Goal: Task Accomplishment & Management: Complete application form

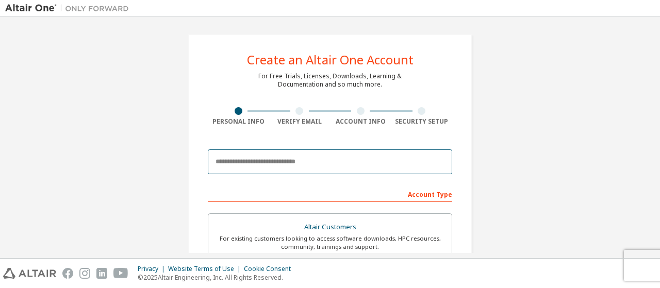
click at [266, 156] on input "email" at bounding box center [330, 162] width 244 height 25
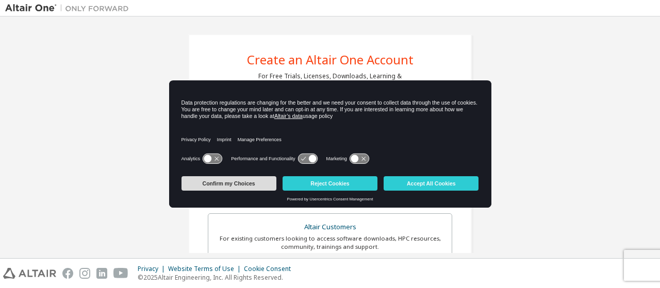
click at [242, 184] on button "Confirm my Choices" at bounding box center [229, 183] width 95 height 14
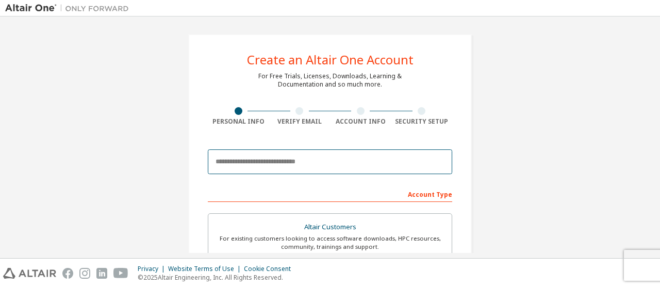
click at [273, 160] on input "email" at bounding box center [330, 162] width 244 height 25
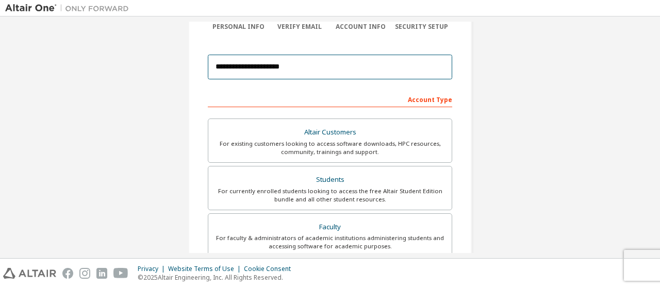
scroll to position [95, 0]
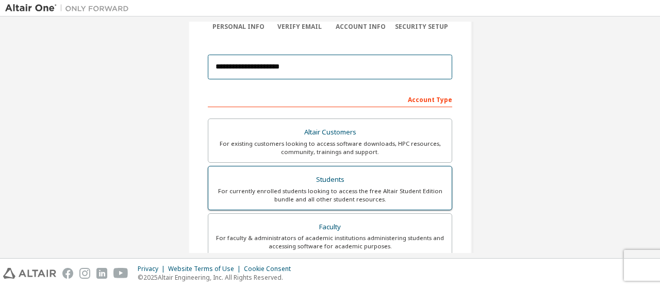
type input "**********"
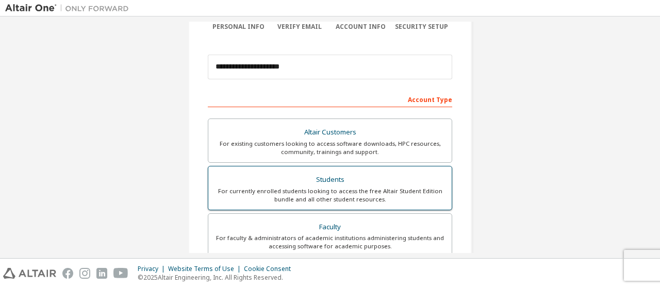
click at [301, 190] on div "For currently enrolled students looking to access the free Altair Student Editi…" at bounding box center [330, 195] width 231 height 17
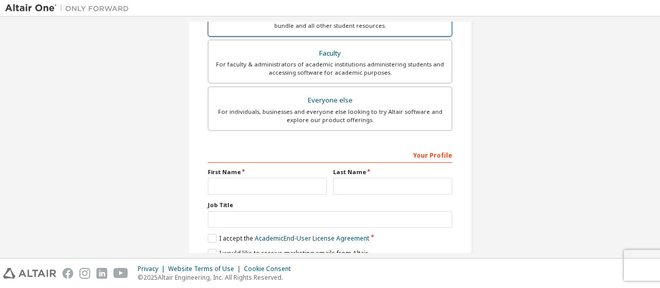
scroll to position [268, 0]
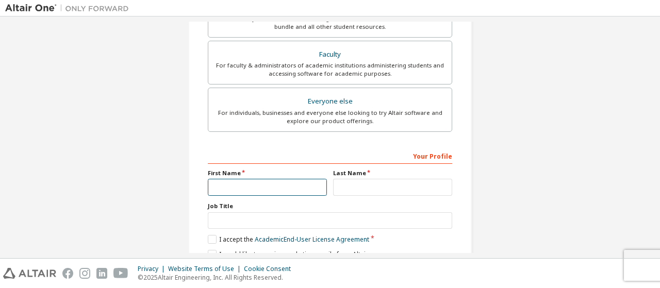
click at [245, 180] on input "text" at bounding box center [267, 187] width 119 height 17
type input "*"
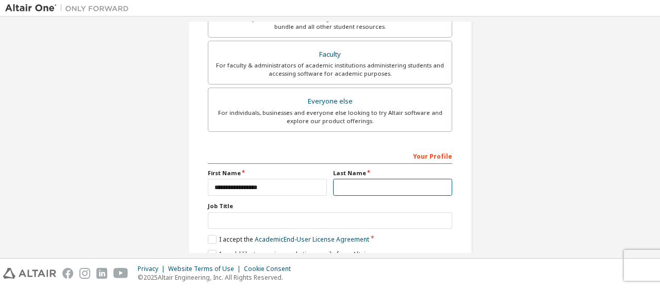
click at [352, 180] on input "text" at bounding box center [392, 187] width 119 height 17
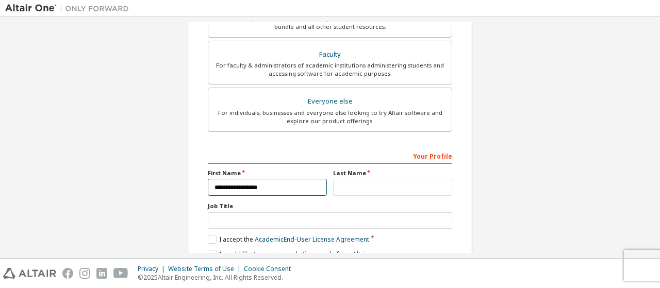
click at [288, 192] on input "**********" at bounding box center [267, 187] width 119 height 17
type input "**********"
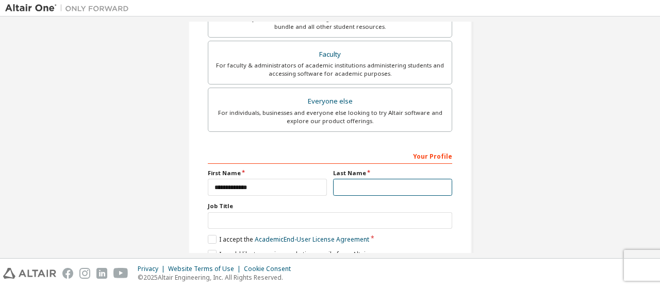
click at [349, 183] on input "text" at bounding box center [392, 187] width 119 height 17
type input "****"
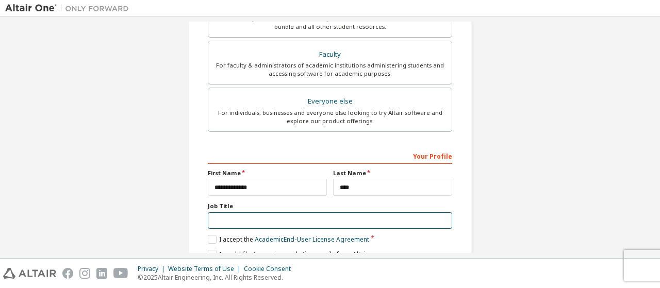
click at [246, 220] on input "text" at bounding box center [330, 220] width 244 height 17
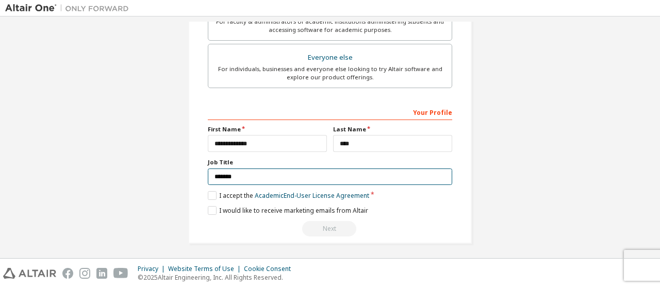
scroll to position [311, 0]
type input "*******"
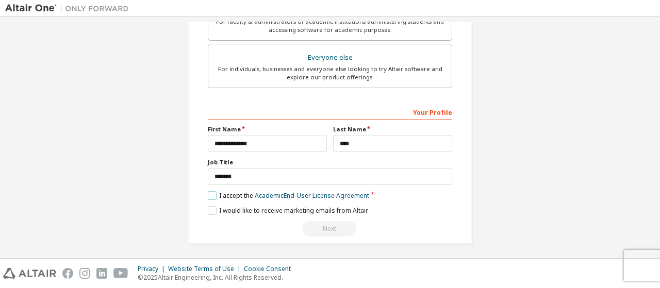
click at [212, 194] on label "I accept the Academic End-User License Agreement" at bounding box center [288, 195] width 161 height 9
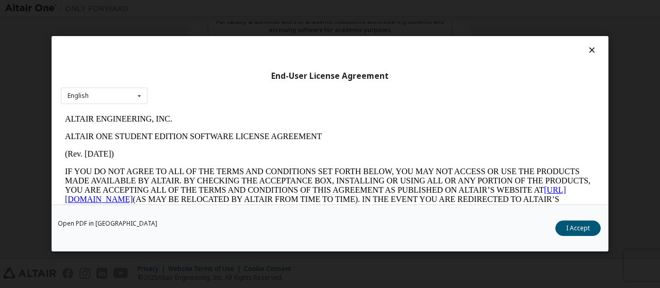
scroll to position [0, 0]
click at [130, 99] on div "English English" at bounding box center [104, 96] width 87 height 17
drag, startPoint x: 130, startPoint y: 99, endPoint x: 150, endPoint y: 15, distance: 85.7
click at [130, 99] on div "English English" at bounding box center [104, 96] width 87 height 17
click at [574, 235] on button "I Accept" at bounding box center [577, 228] width 45 height 15
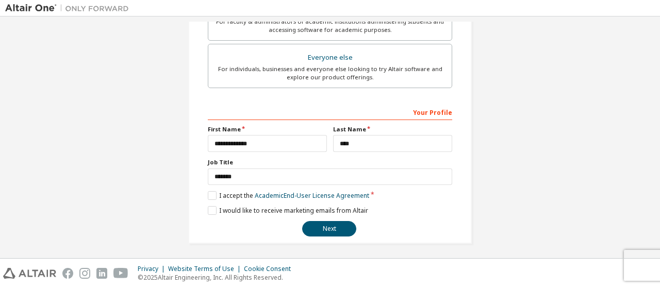
scroll to position [311, 0]
click at [320, 228] on button "Next" at bounding box center [329, 228] width 54 height 15
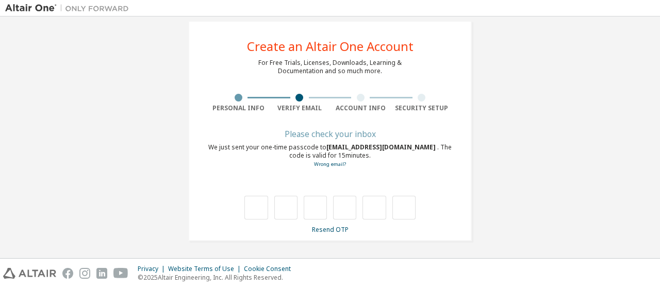
type input "*"
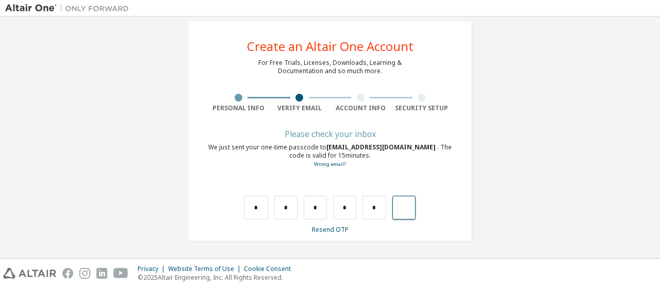
type input "*"
